Goal: Obtain resource: Download file/media

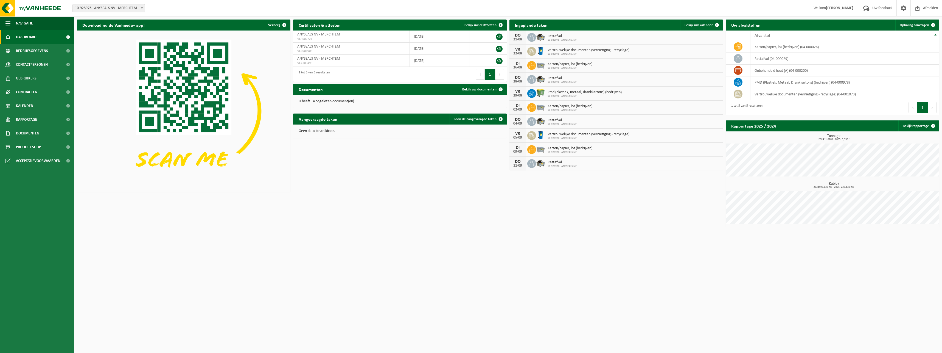
click at [24, 9] on img at bounding box center [33, 8] width 66 height 16
click at [37, 138] on span "Documenten" at bounding box center [27, 133] width 23 height 14
click at [30, 158] on span "Documenten" at bounding box center [27, 158] width 20 height 10
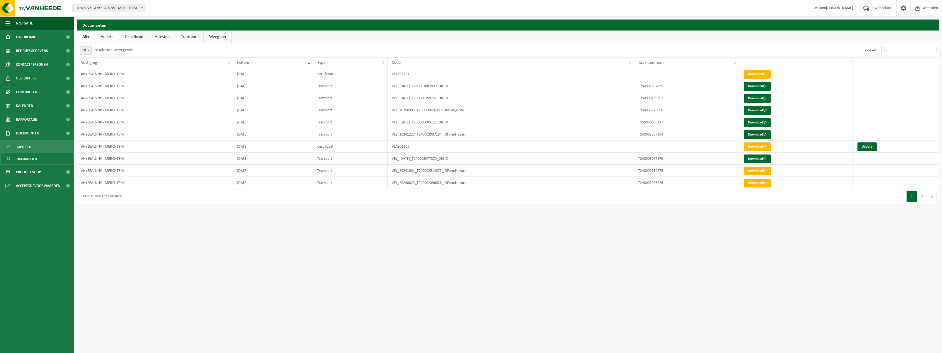
click at [753, 75] on link "Download" at bounding box center [757, 74] width 27 height 9
click at [26, 81] on span "Gebruikers" at bounding box center [26, 78] width 21 height 14
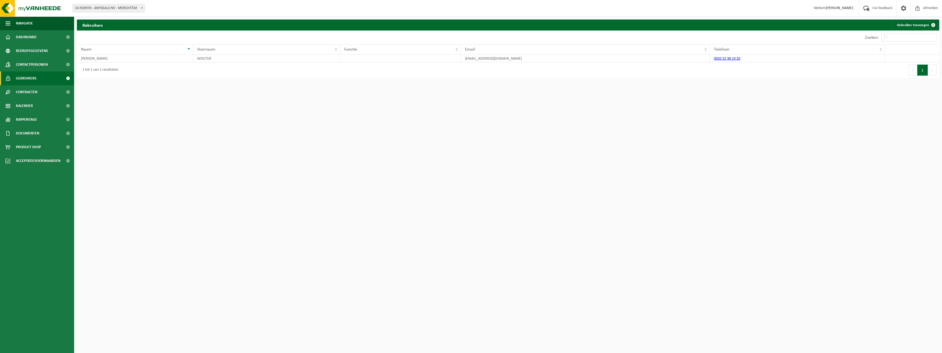
click at [28, 89] on span "Contracten" at bounding box center [26, 92] width 21 height 14
click at [30, 104] on span "Actieve contracten" at bounding box center [32, 105] width 31 height 10
